Goal: Task Accomplishment & Management: Use online tool/utility

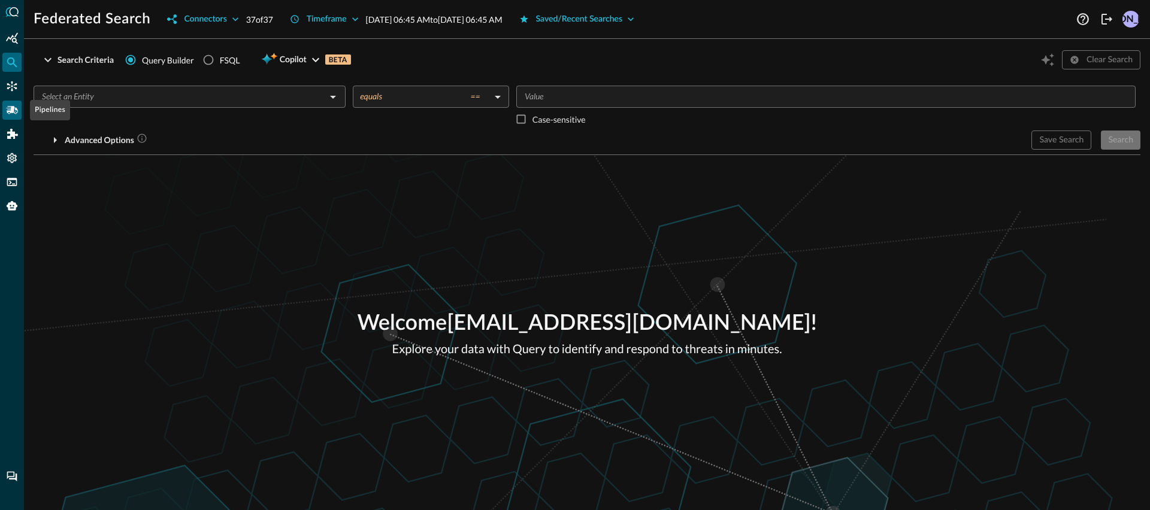
click at [15, 111] on icon "Pipelines" at bounding box center [12, 110] width 12 height 8
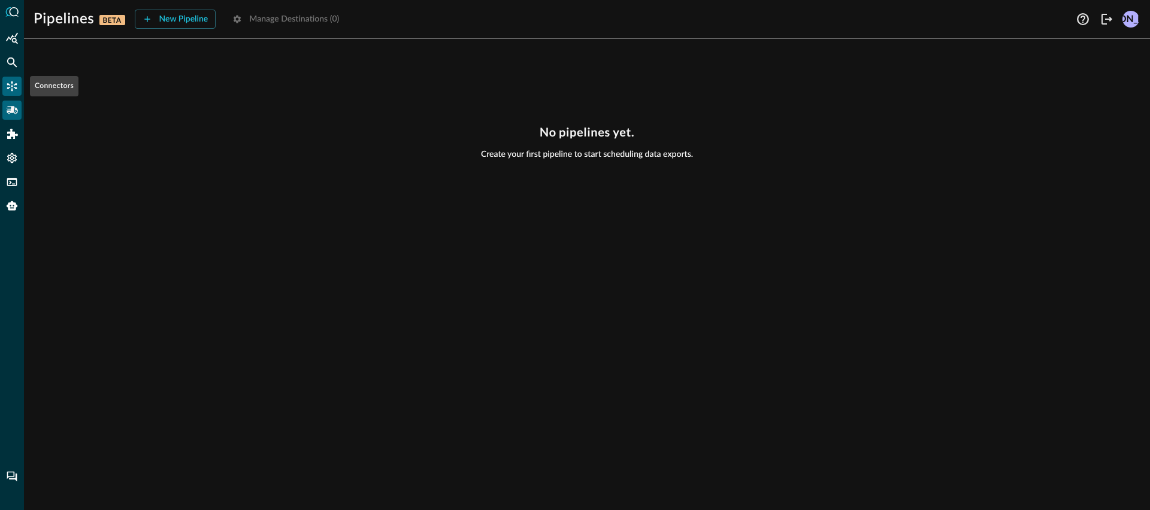
click at [2, 81] on div "Connectors" at bounding box center [11, 86] width 19 height 19
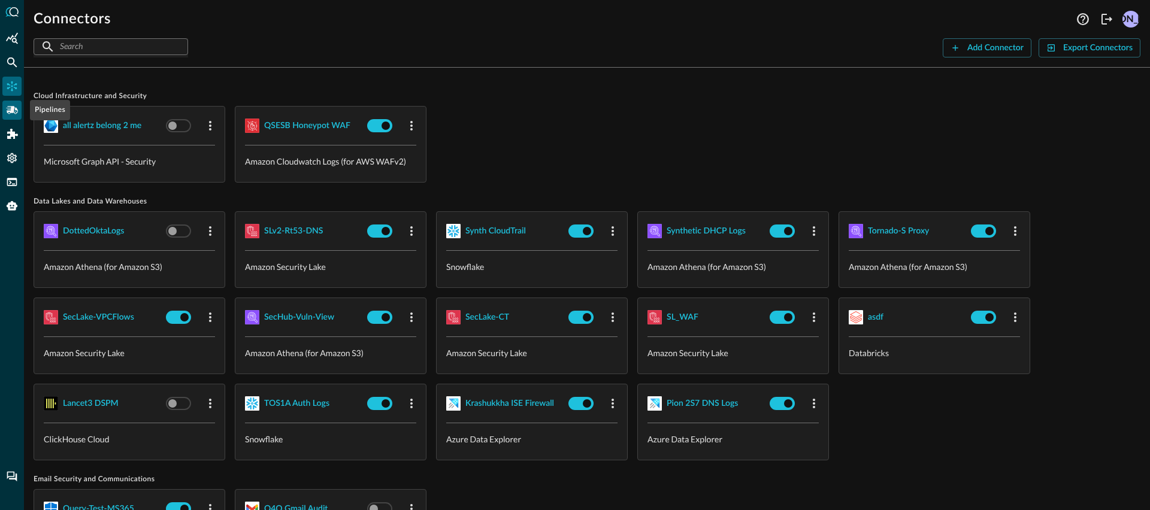
click at [5, 111] on div "Pipelines" at bounding box center [11, 110] width 19 height 19
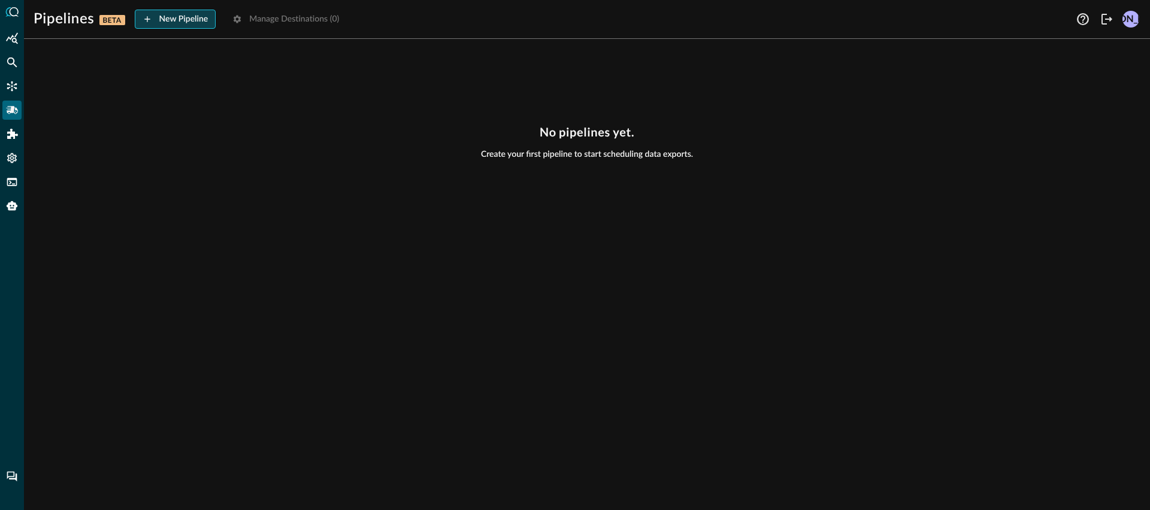
click at [185, 25] on button "New Pipeline" at bounding box center [175, 19] width 81 height 19
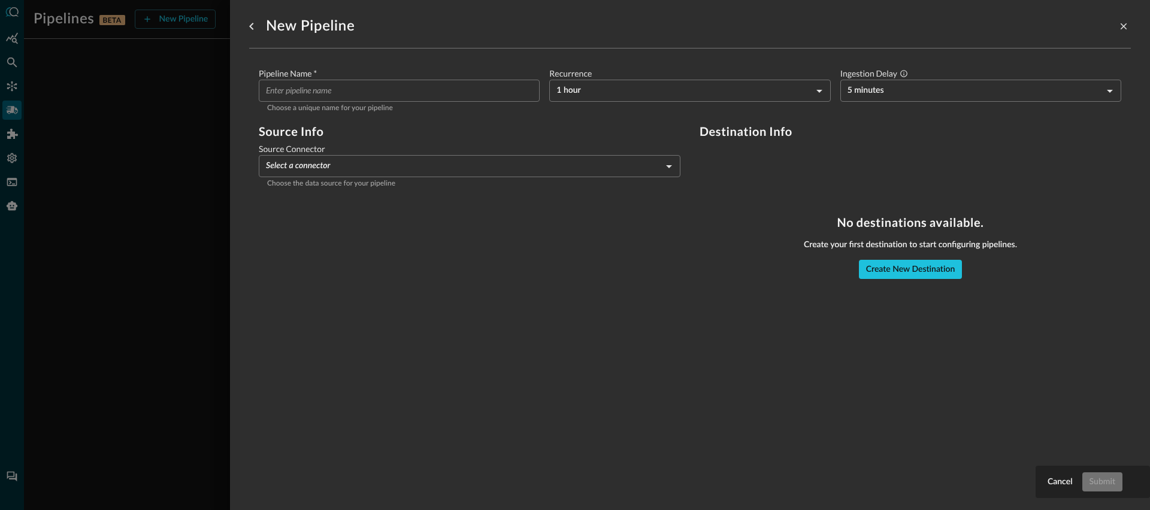
click at [353, 95] on input "Pipeline Name   *" at bounding box center [403, 91] width 274 height 22
click at [542, 297] on div "Pipeline Name   * ​ Choose a unique name for your pipeline Recurrence 1 hour HO…" at bounding box center [690, 178] width 882 height 259
click at [890, 275] on button "Create New Destination" at bounding box center [911, 269] width 104 height 19
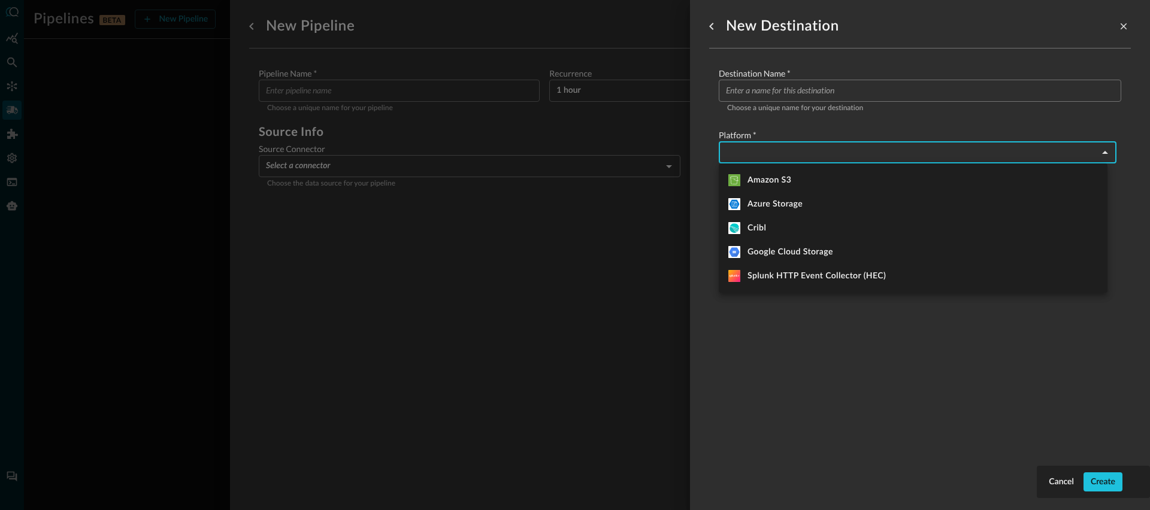
click at [810, 163] on body "Pipelines BETA New Pipeline Manage Destinations ( 0 ) JO No pipelines yet. Crea…" at bounding box center [575, 255] width 1150 height 510
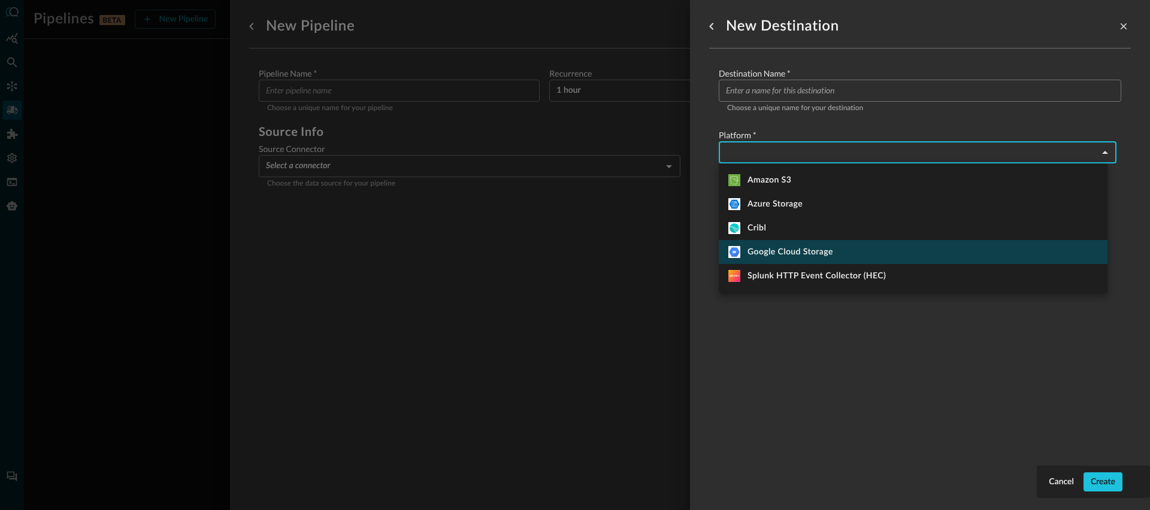
click at [808, 257] on div "Google Cloud Storage" at bounding box center [780, 252] width 105 height 12
type input "google_cloud_storage"
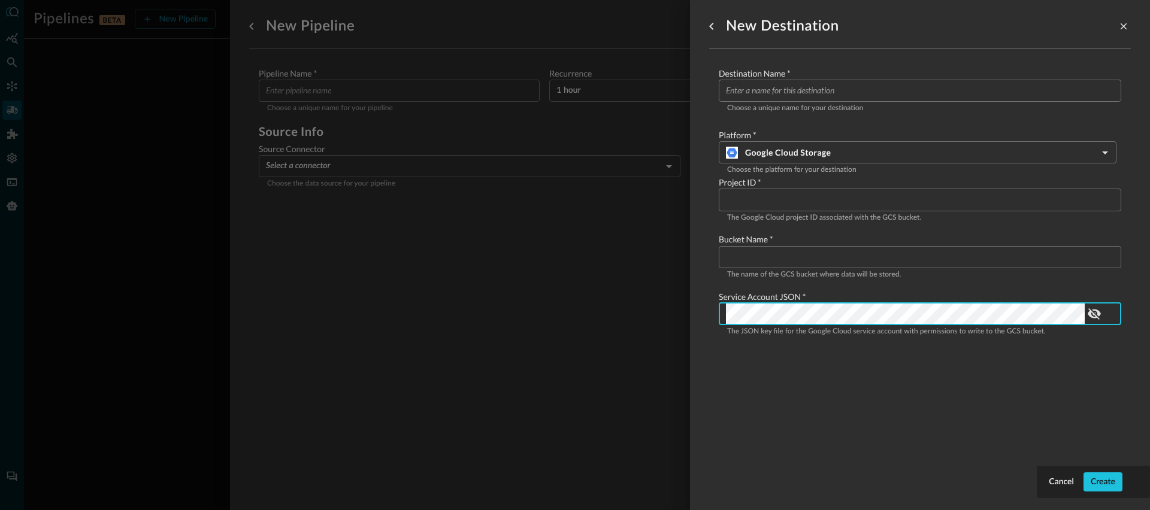
scroll to position [0, 11500]
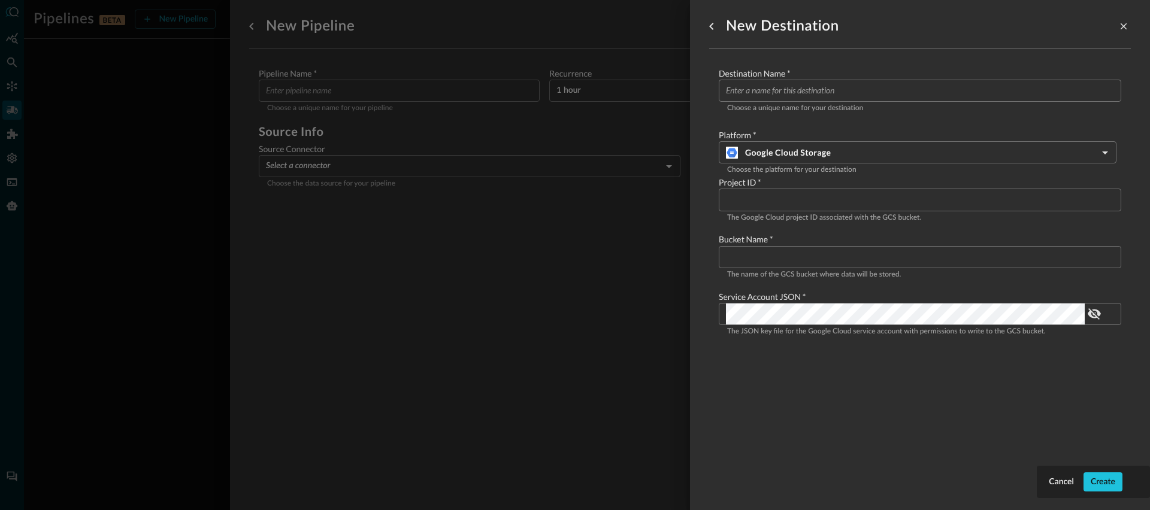
click at [832, 395] on div "New Destination Destination Name   * ​ Choose a unique name for your destinatio…" at bounding box center [920, 248] width 422 height 496
click at [790, 271] on p "The name of the GCS bucket where data will be stored." at bounding box center [920, 275] width 386 height 12
click at [789, 262] on input "Configure pipeline destination" at bounding box center [923, 257] width 395 height 22
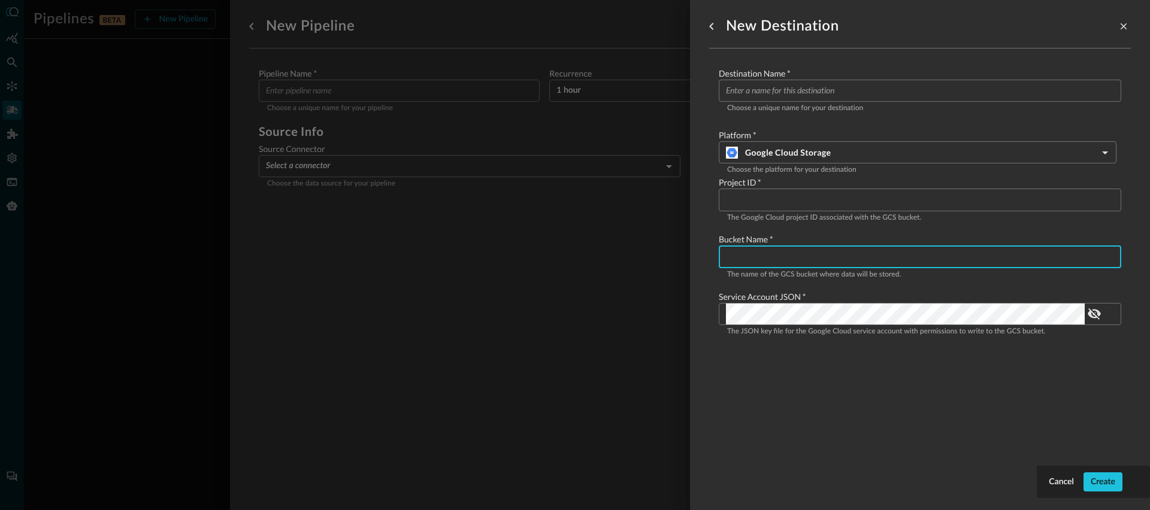
paste input "qsb-qsdp-bucket"
type input "qsb-qsdp-bucket"
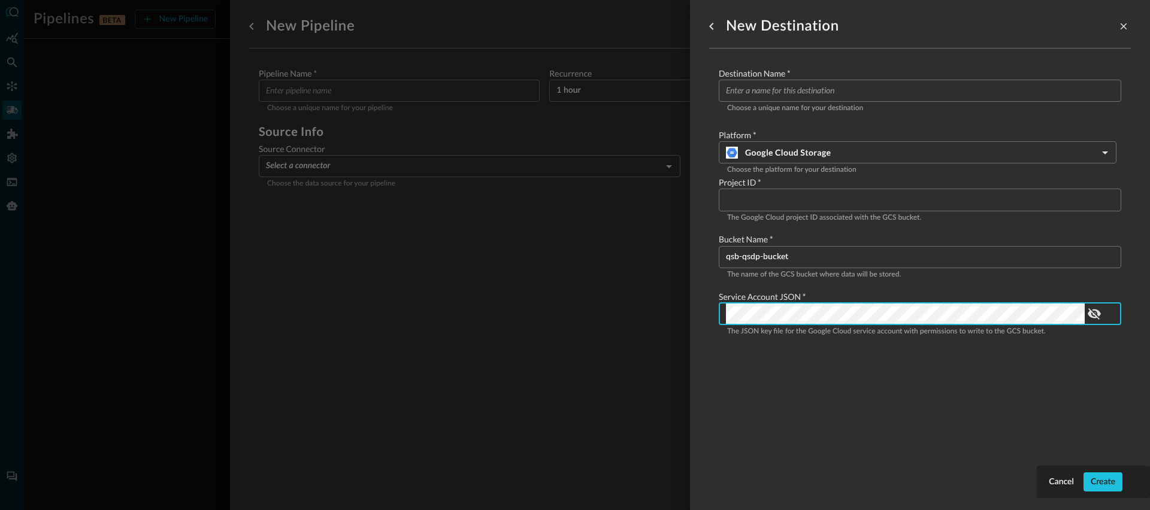
click at [822, 208] on input "Configure pipeline destination" at bounding box center [923, 200] width 395 height 22
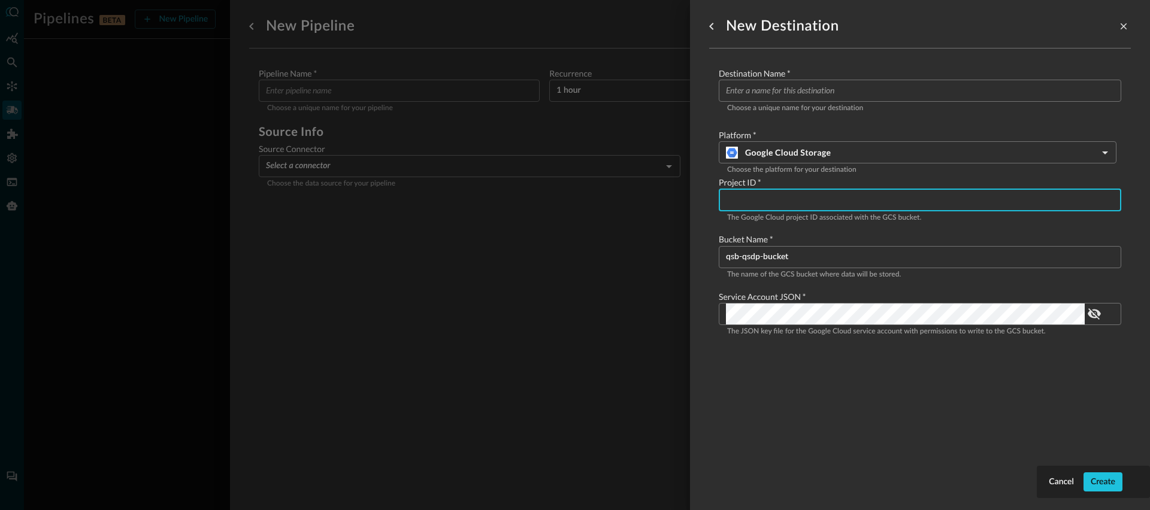
paste input "distinguished-engineer-sandbox"
type input "distinguished-engineer-sandbox"
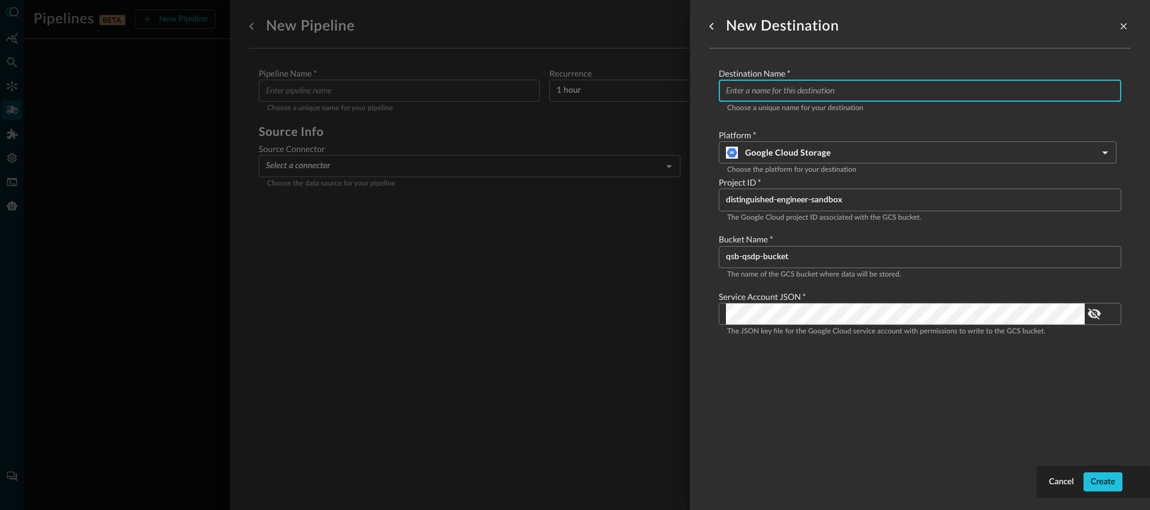
click at [817, 93] on input "Configure pipeline destination" at bounding box center [923, 91] width 395 height 22
type input "QSB-GCS"
click at [1116, 480] on button "Create" at bounding box center [1102, 481] width 39 height 19
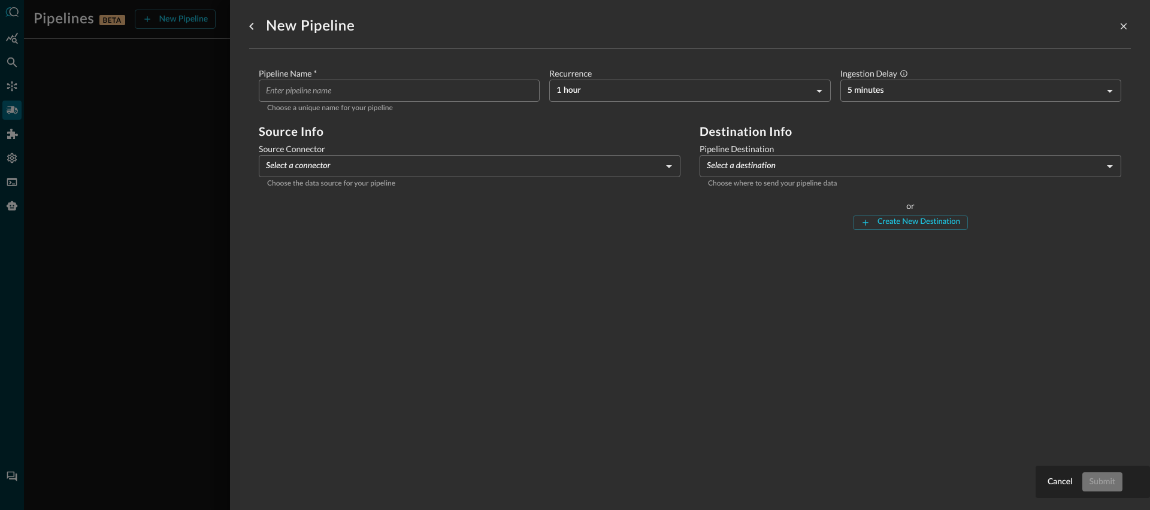
click at [400, 81] on input "Pipeline Name   *" at bounding box center [403, 91] width 274 height 22
type input "C"
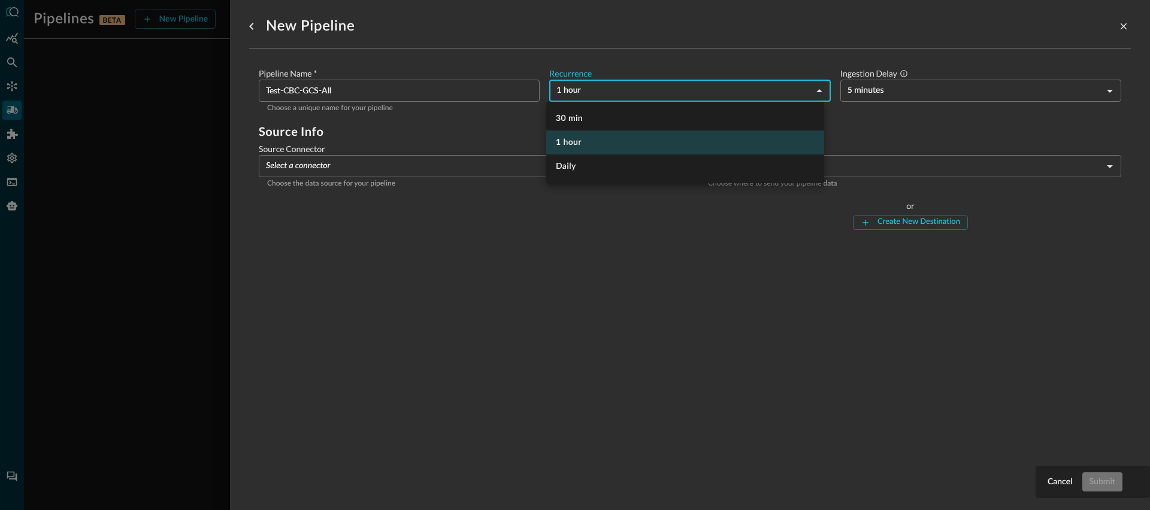
click at [625, 93] on body "Pipelines BETA New Pipeline Manage Destinations ( 1 ) JO No pipelines yet. Crea…" at bounding box center [575, 255] width 1150 height 510
click at [579, 146] on li "1 hour" at bounding box center [685, 143] width 278 height 24
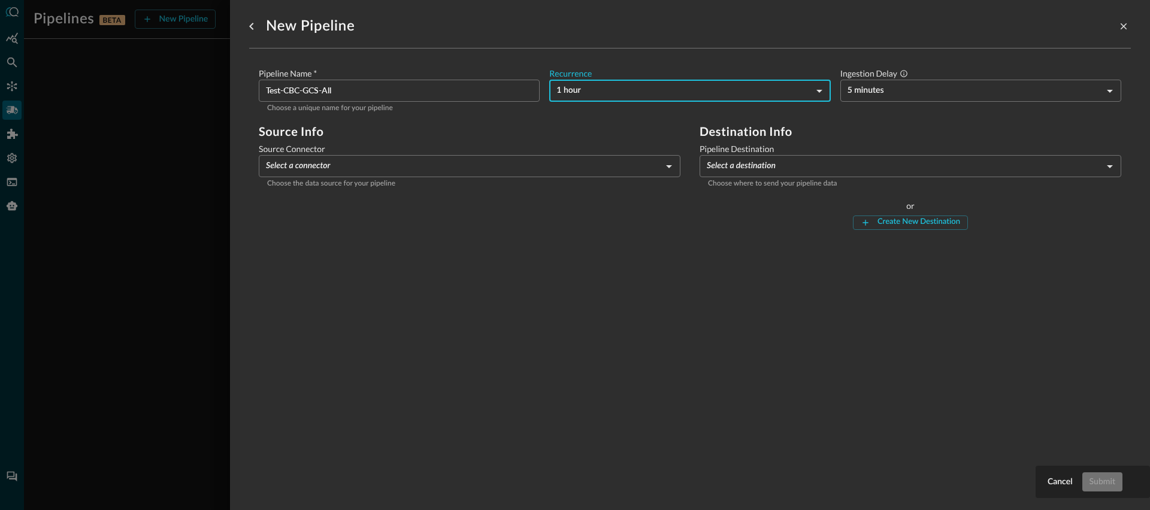
click at [337, 92] on input "Test-CBC-GCS-All" at bounding box center [403, 91] width 274 height 22
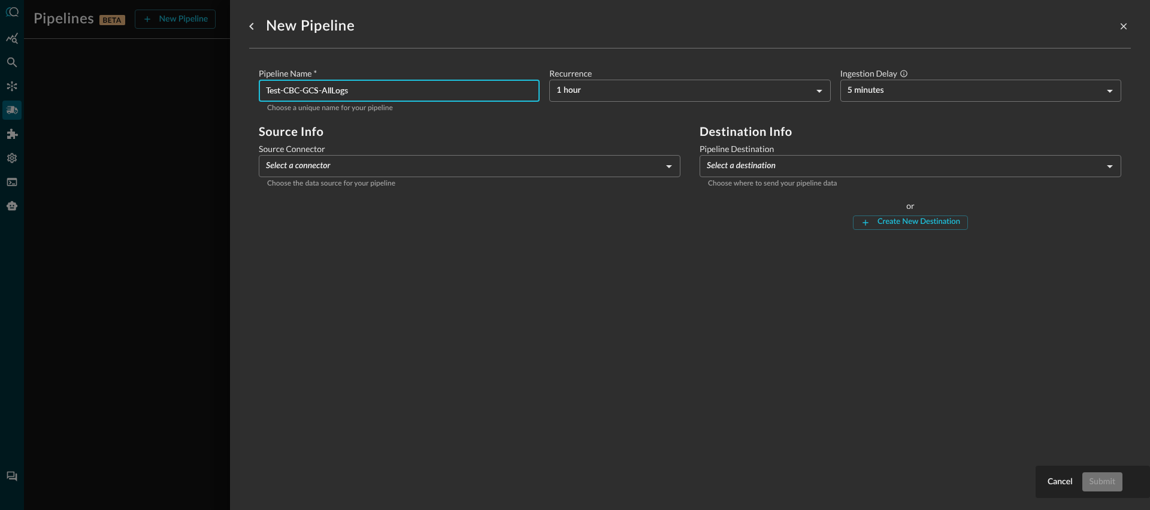
type input "Test-CBC-GCS-AllLogs"
click at [886, 95] on body "Pipelines BETA New Pipeline Manage Destinations ( 1 ) JO No pipelines yet. Crea…" at bounding box center [575, 255] width 1150 height 510
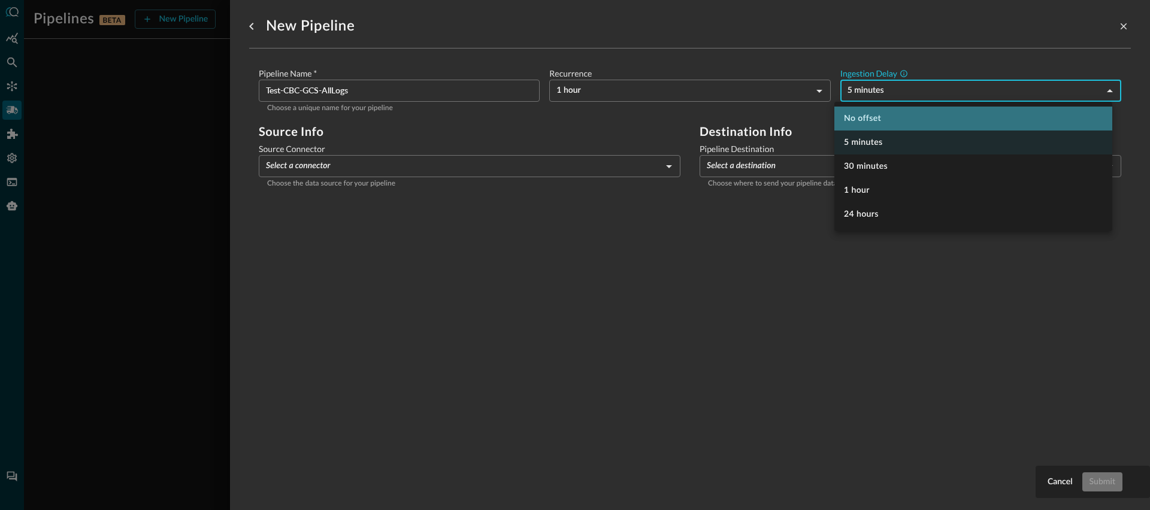
click at [861, 122] on li "No offset" at bounding box center [973, 119] width 278 height 24
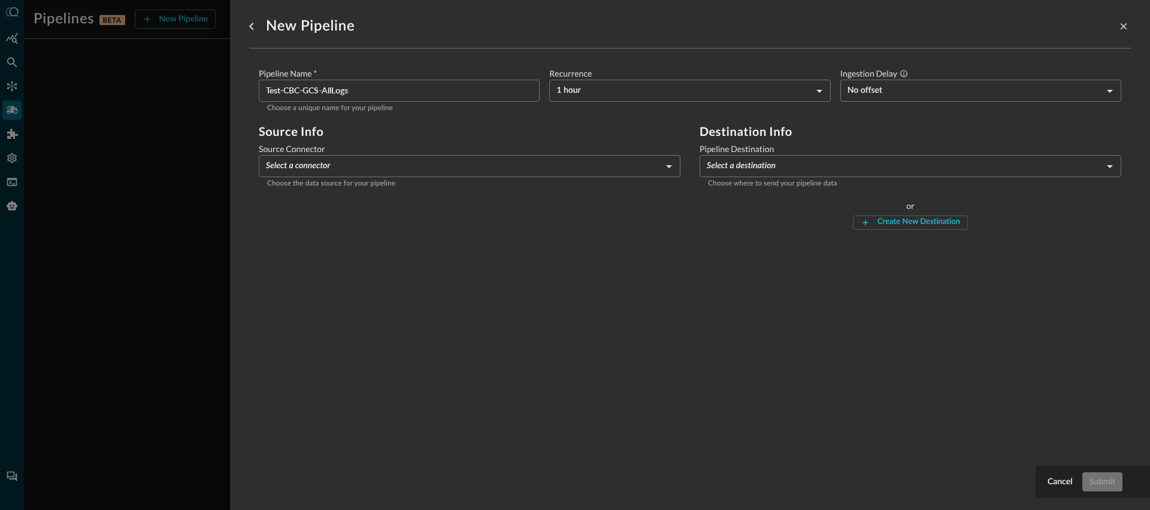
click at [549, 122] on form "Pipeline Name   * Test-CBC-GCS-AllLogs ​ Choose a unique name for your pipeline…" at bounding box center [690, 149] width 862 height 162
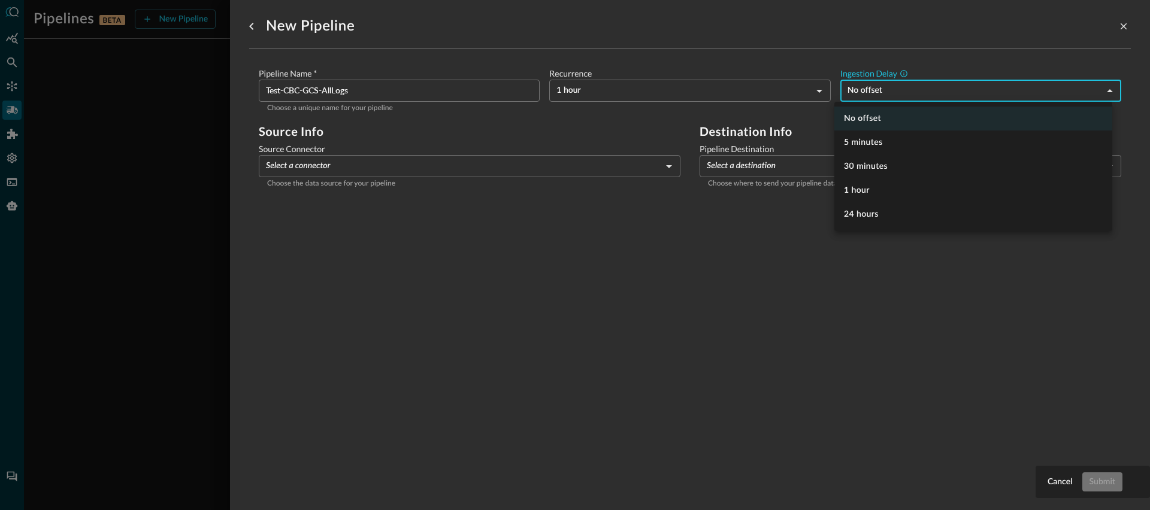
click at [890, 83] on body "Pipelines BETA New Pipeline Manage Destinations ( 1 ) JO No pipelines yet. Crea…" at bounding box center [575, 255] width 1150 height 510
click at [859, 139] on li "5 minutes" at bounding box center [973, 143] width 278 height 24
type input "300"
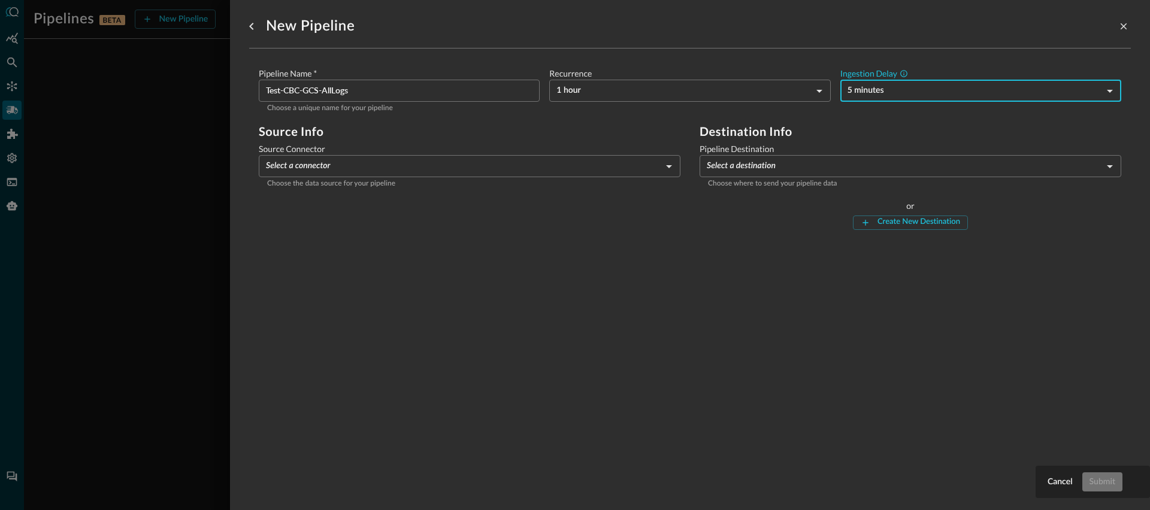
click at [488, 123] on form "Pipeline Name   * Test-CBC-GCS-AllLogs ​ Choose a unique name for your pipeline…" at bounding box center [690, 149] width 862 height 162
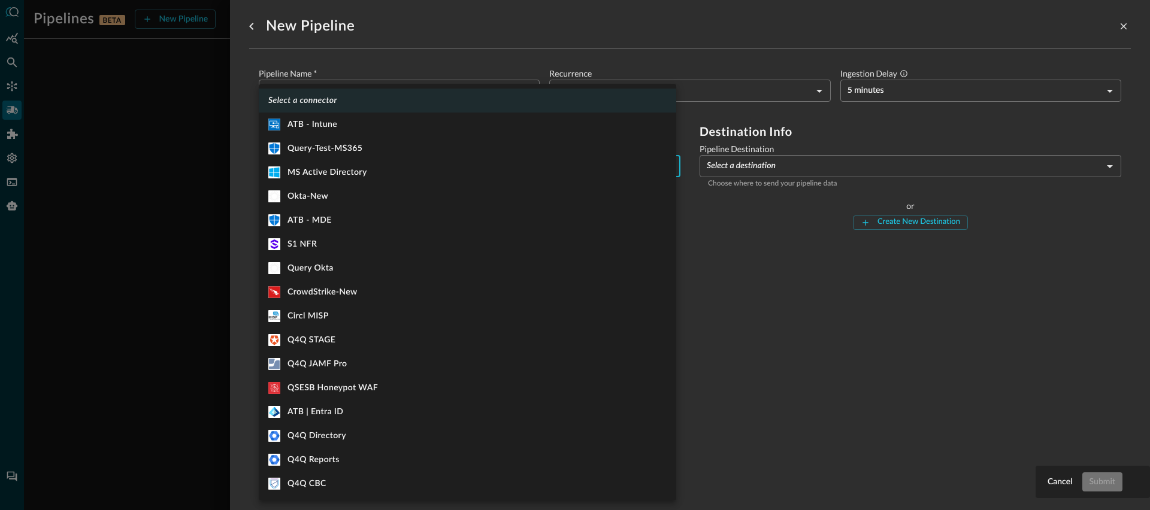
click at [407, 156] on body "Pipelines BETA New Pipeline Manage Destinations ( 1 ) JO No pipelines yet. Crea…" at bounding box center [575, 255] width 1150 height 510
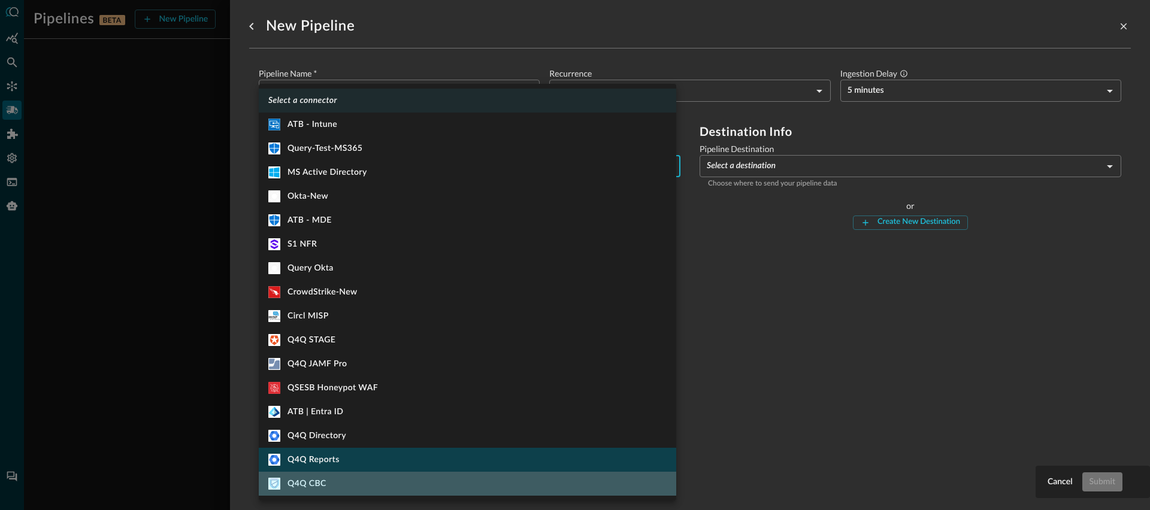
drag, startPoint x: 373, startPoint y: 485, endPoint x: 389, endPoint y: 465, distance: 25.5
click at [373, 485] on li "Q4Q CBC" at bounding box center [467, 484] width 417 height 24
type input "915"
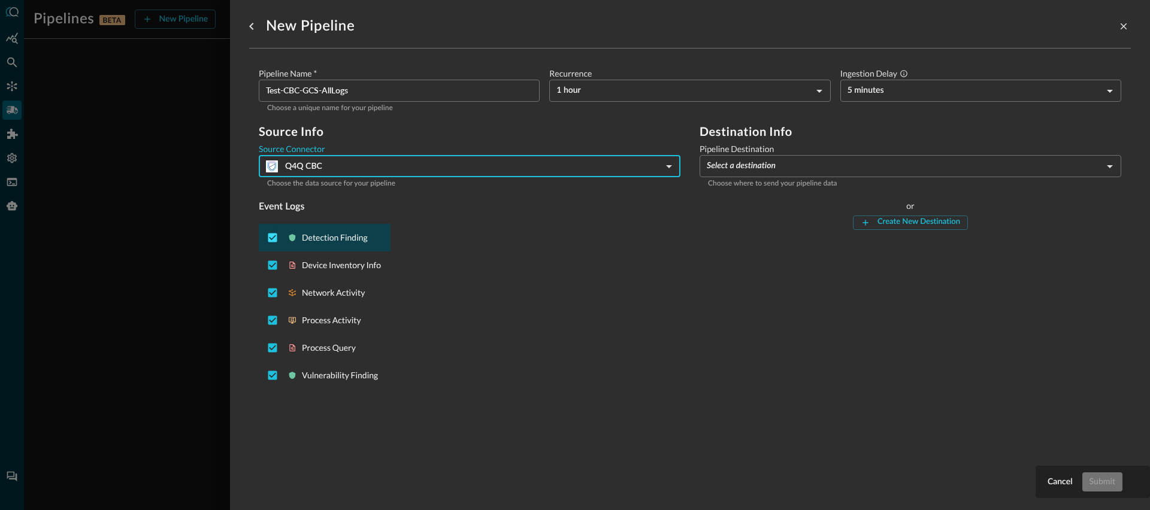
click at [270, 238] on input "Deselect Detection Finding event type" at bounding box center [272, 237] width 23 height 23
checkbox input "false"
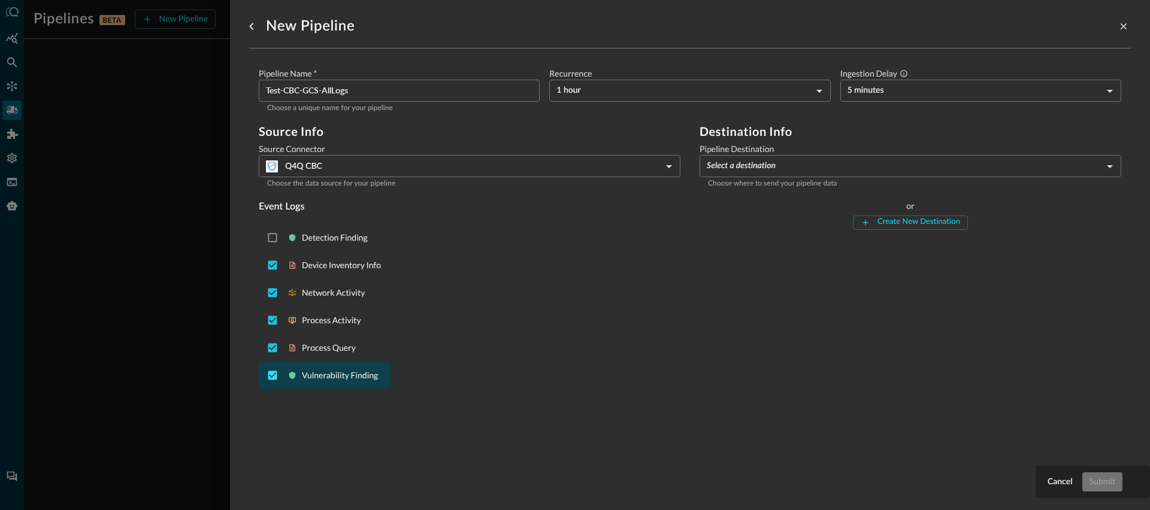
click at [274, 377] on input "Deselect Vulnerability Finding event type" at bounding box center [272, 375] width 23 height 23
checkbox input "false"
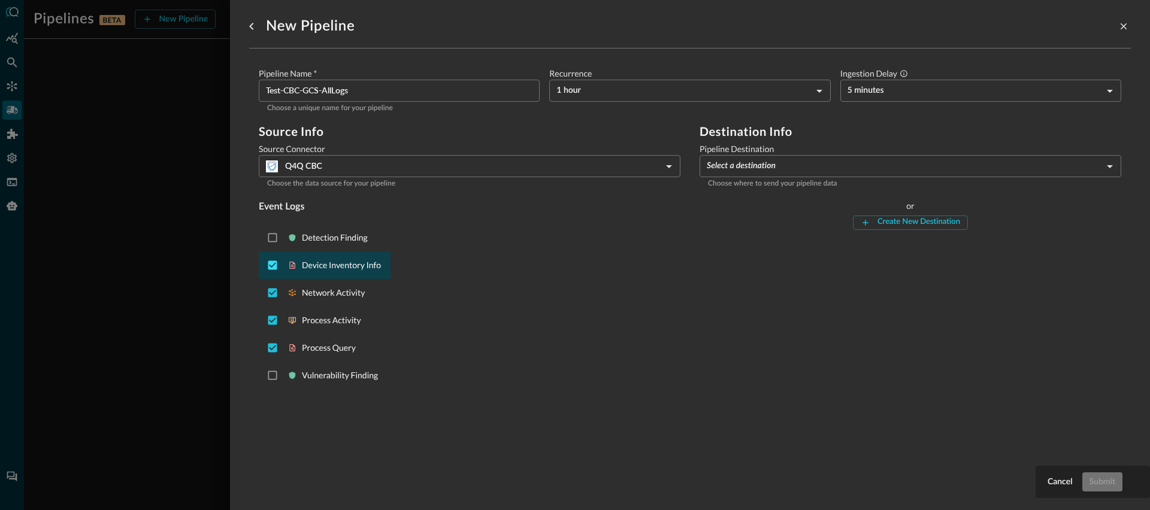
click at [273, 266] on input "Deselect Device Inventory Info event type" at bounding box center [272, 265] width 23 height 23
checkbox input "false"
click at [774, 159] on body "Pipelines BETA New Pipeline Manage Destinations ( 1 ) JO No pipelines yet. Crea…" at bounding box center [575, 255] width 1150 height 510
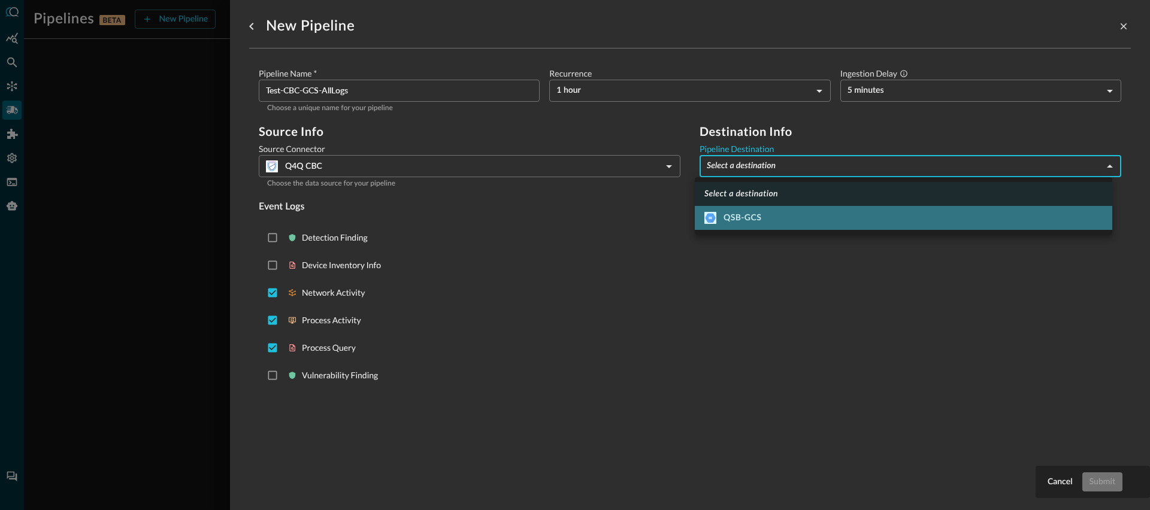
click at [745, 226] on li "QSB-GCS" at bounding box center [903, 218] width 417 height 24
type input "1"
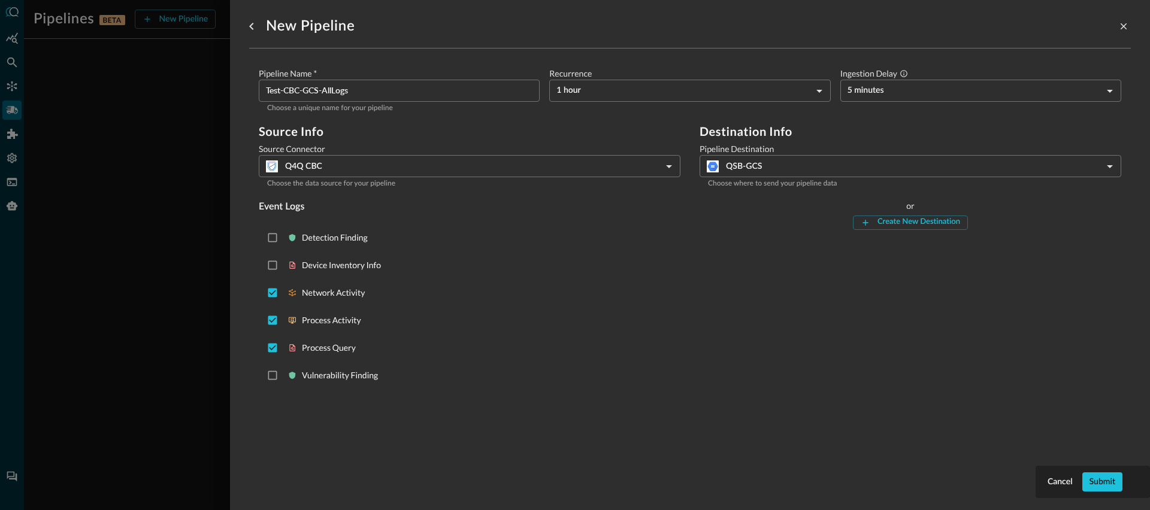
click at [828, 342] on div "Destination Info Pipeline Destination QSB-GCS 1 ​ Choose where to send your pip…" at bounding box center [910, 259] width 422 height 269
click at [1117, 480] on button "Submit" at bounding box center [1102, 481] width 40 height 19
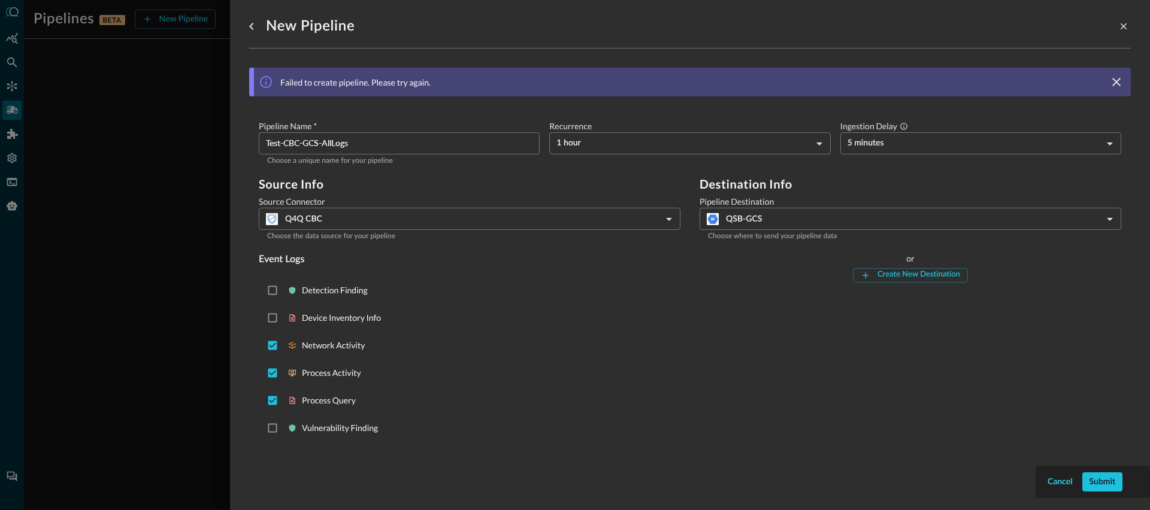
click at [1058, 475] on button "Cancel" at bounding box center [1060, 481] width 30 height 19
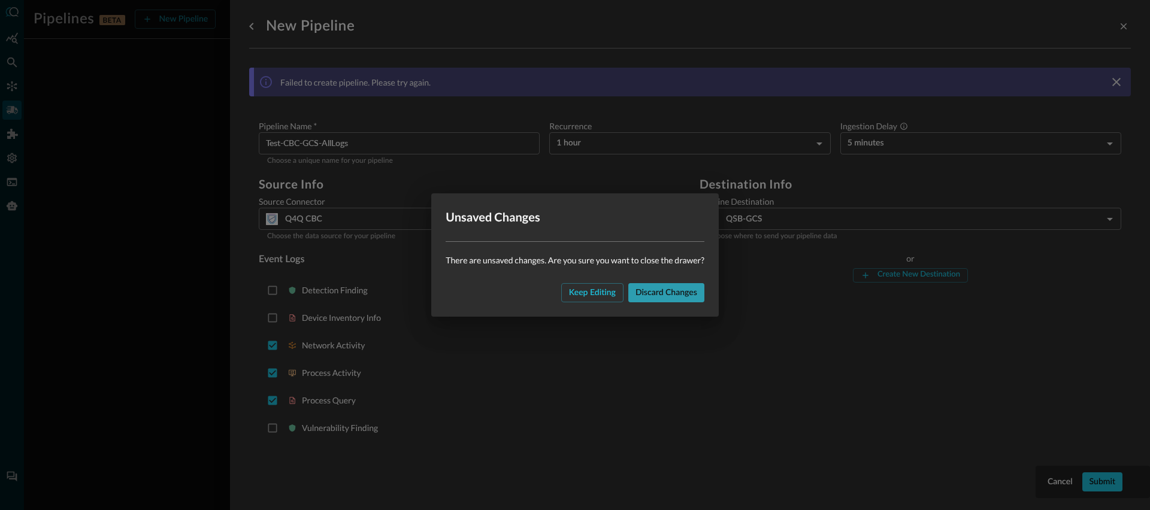
click at [675, 297] on button "Discard changes" at bounding box center [666, 292] width 76 height 19
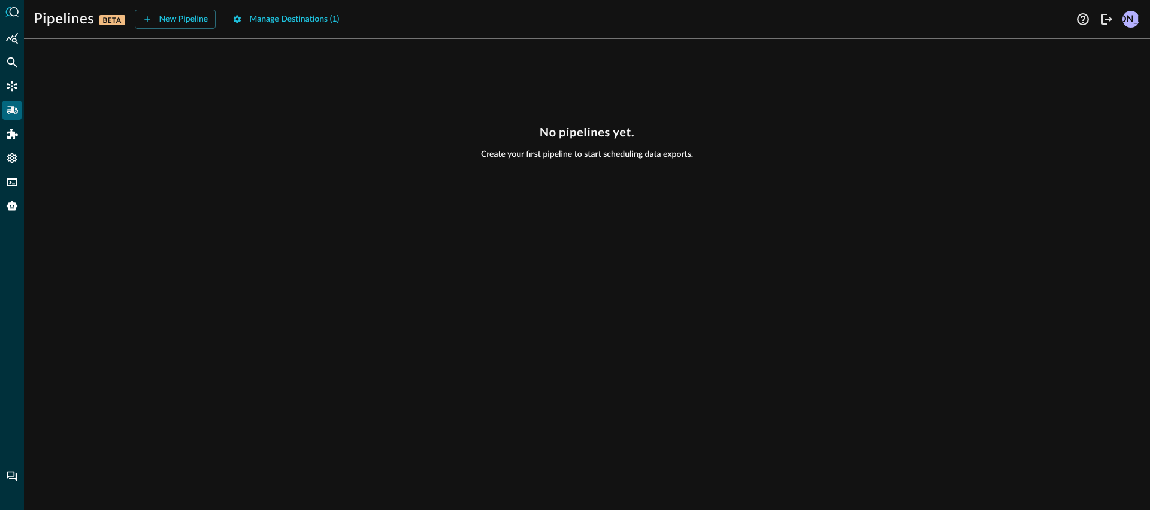
click at [359, 207] on div "No pipelines yet. Create your first pipeline to start scheduling data exports." at bounding box center [587, 280] width 1126 height 462
click at [303, 22] on button "Manage Destinations ( 1 )" at bounding box center [285, 19] width 121 height 19
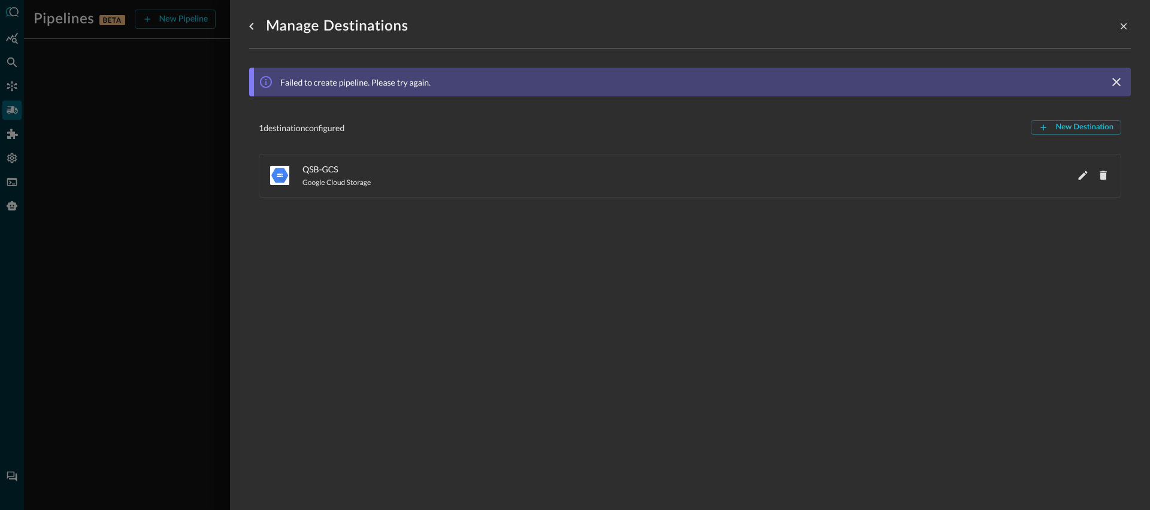
click at [114, 183] on div at bounding box center [575, 255] width 1150 height 510
